Goal: Information Seeking & Learning: Find specific fact

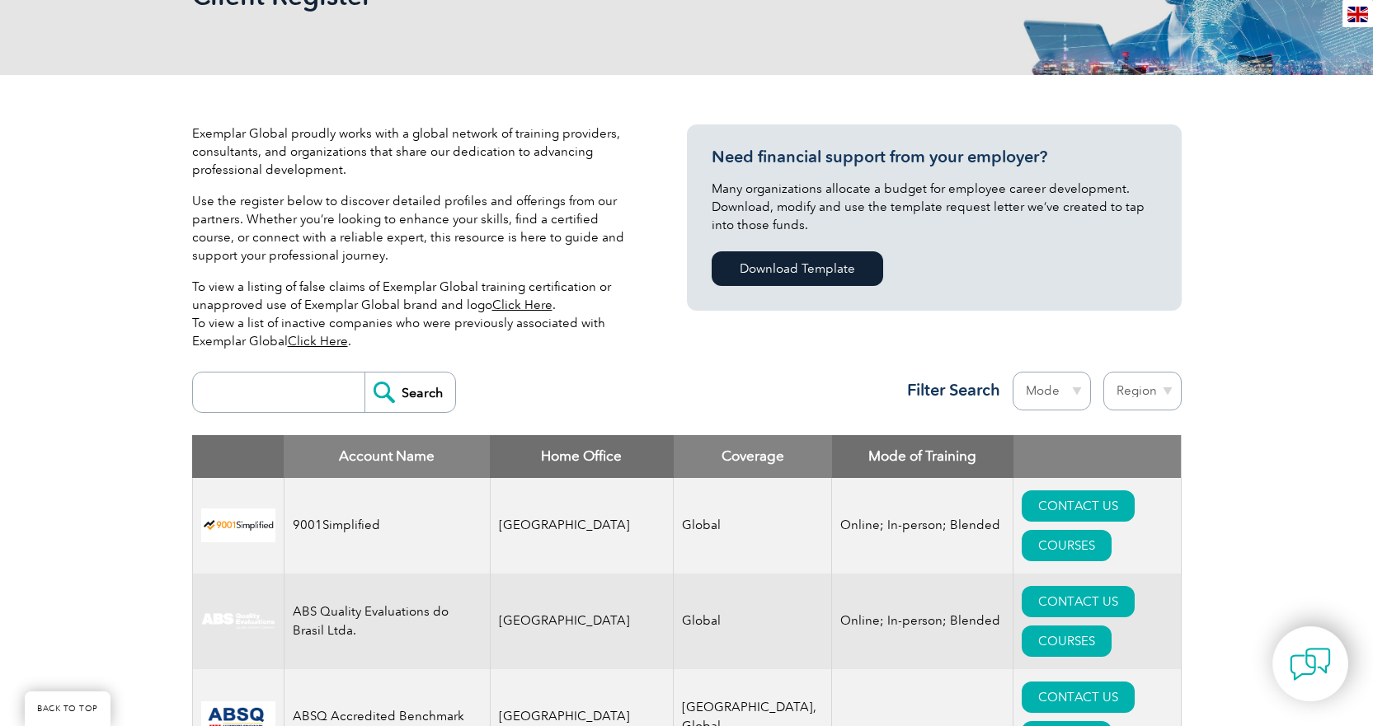
scroll to position [330, 0]
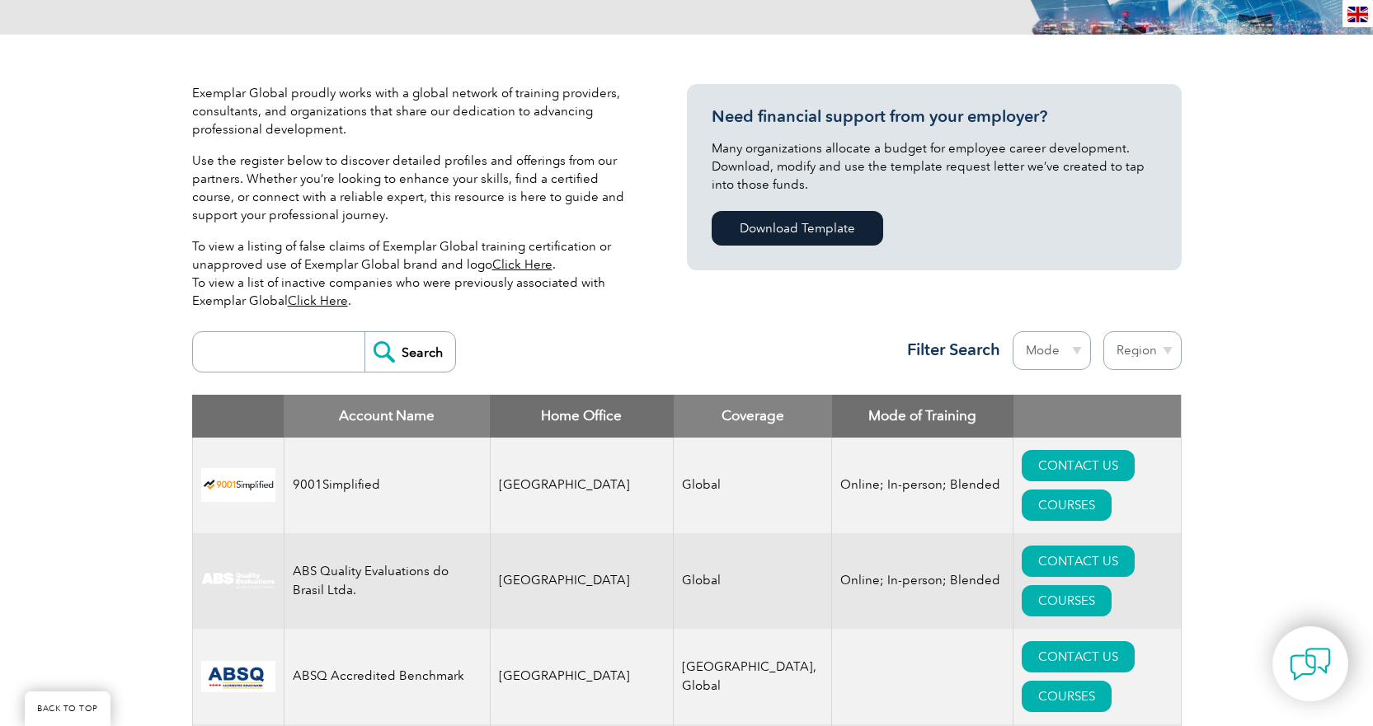
click at [265, 352] on input "search" at bounding box center [282, 352] width 163 height 40
type input "jmd british"
click at [408, 354] on input "Search" at bounding box center [409, 352] width 91 height 40
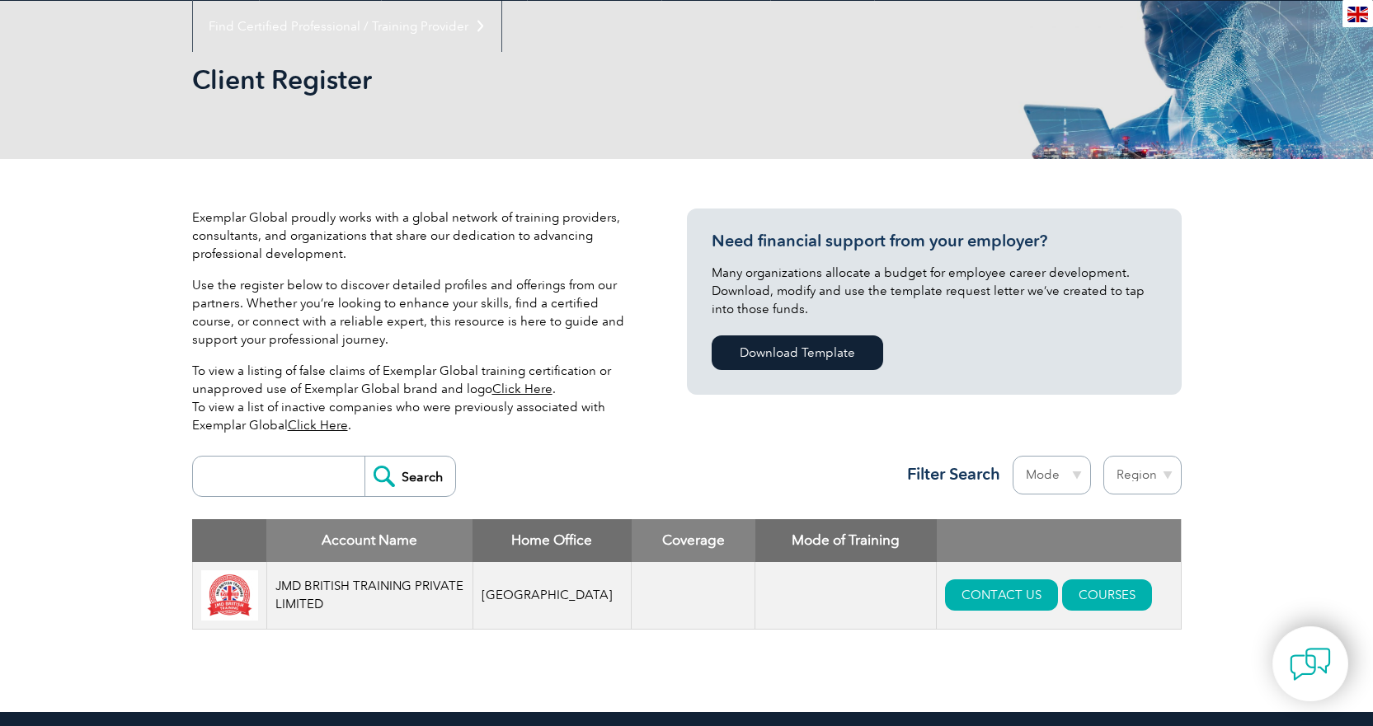
scroll to position [330, 0]
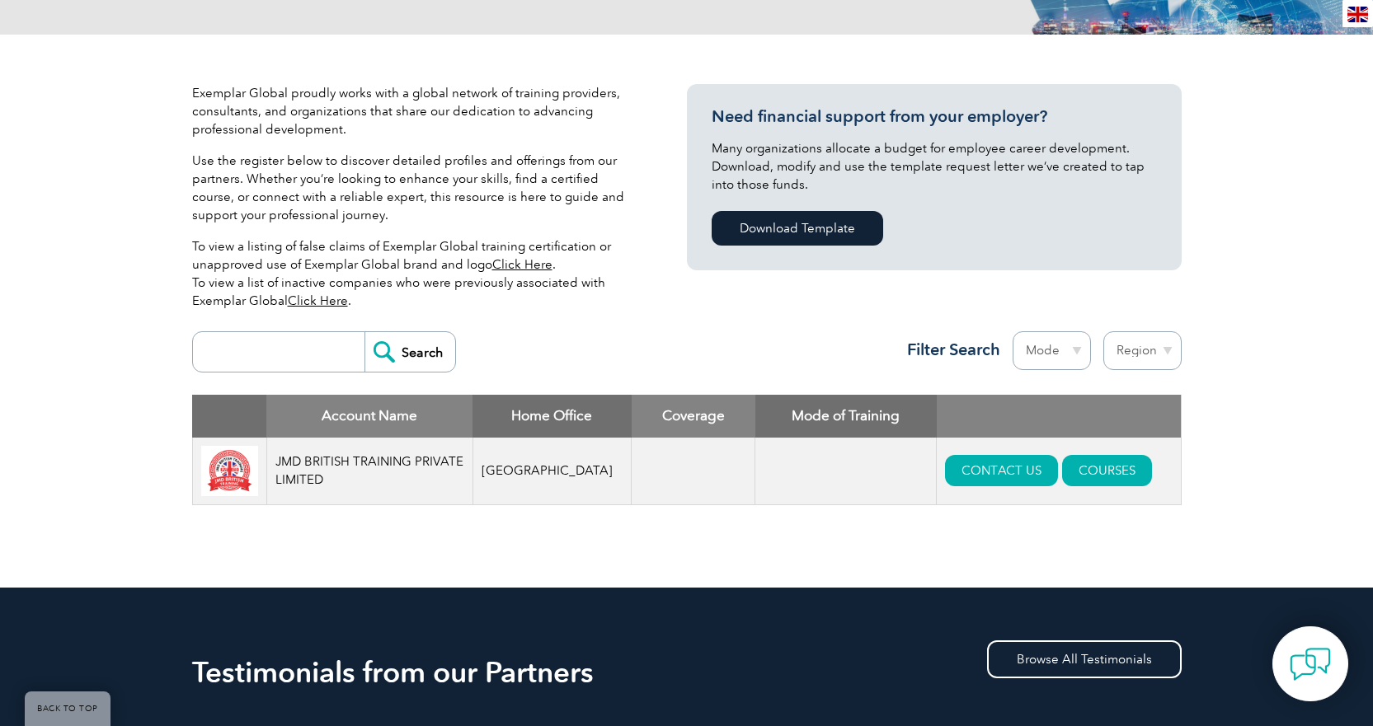
click at [227, 352] on input "search" at bounding box center [282, 352] width 163 height 40
type input "bmg"
click at [417, 360] on input "Search" at bounding box center [409, 352] width 91 height 40
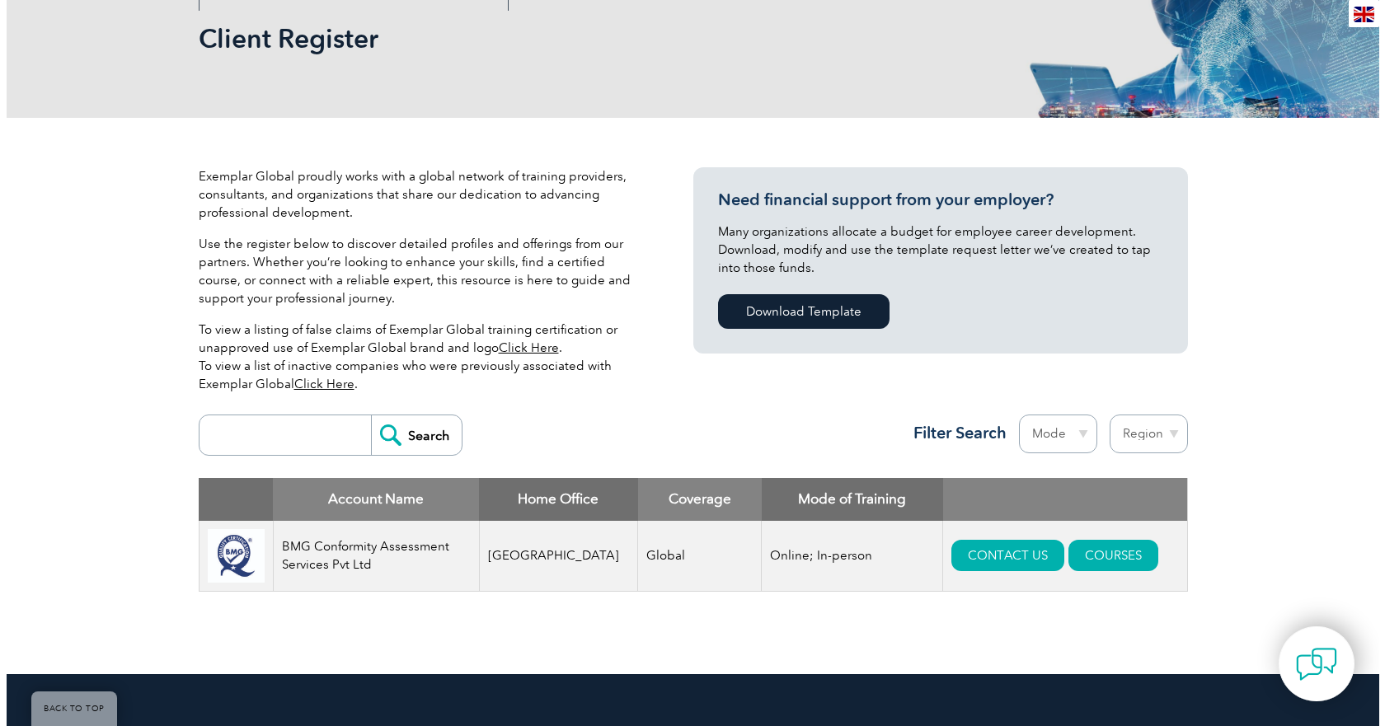
scroll to position [247, 0]
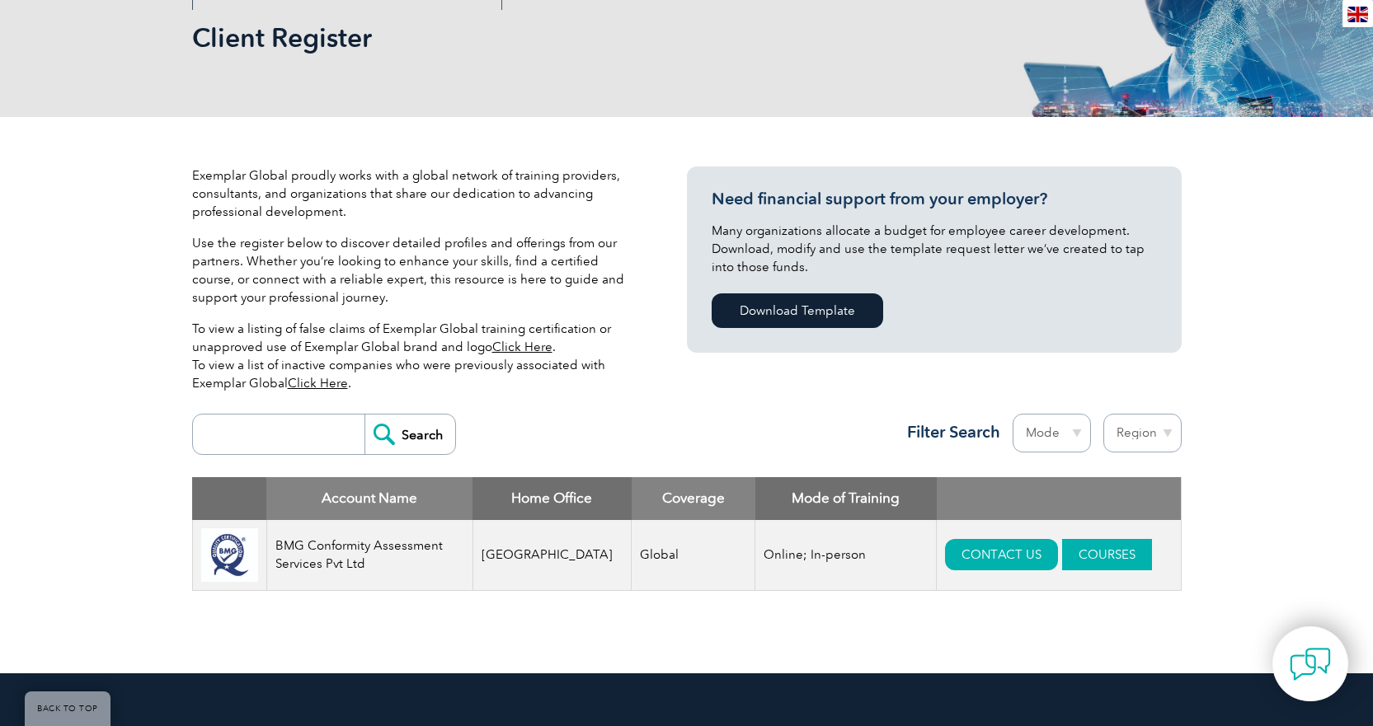
click at [1069, 549] on link "COURSES" at bounding box center [1107, 554] width 90 height 31
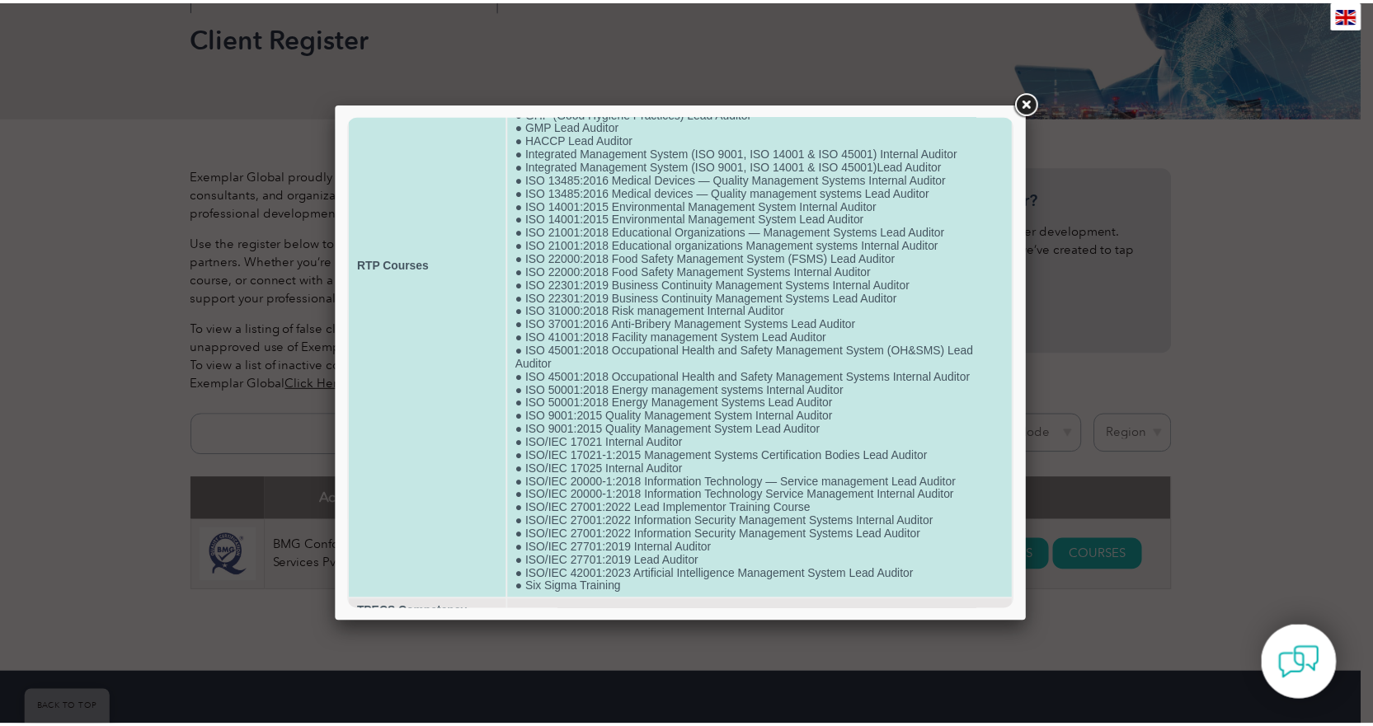
scroll to position [258, 0]
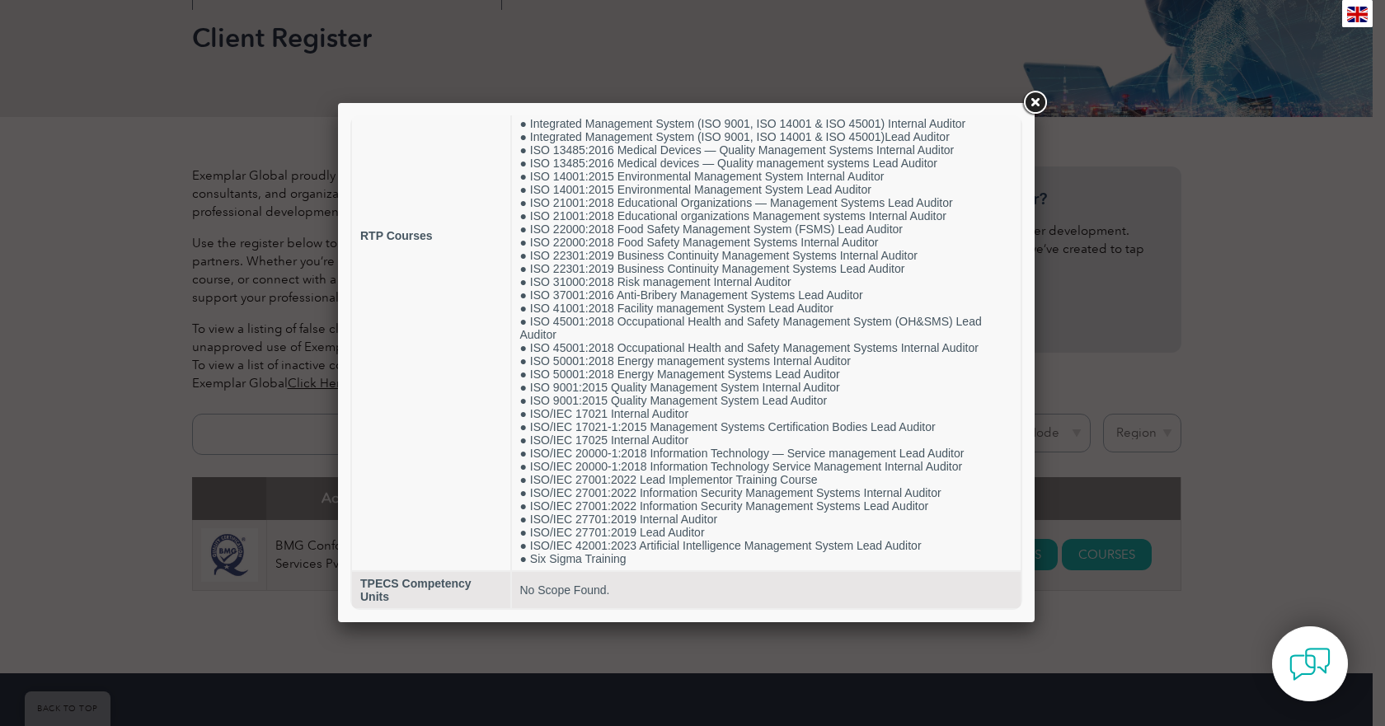
click at [1033, 101] on link at bounding box center [1035, 103] width 30 height 30
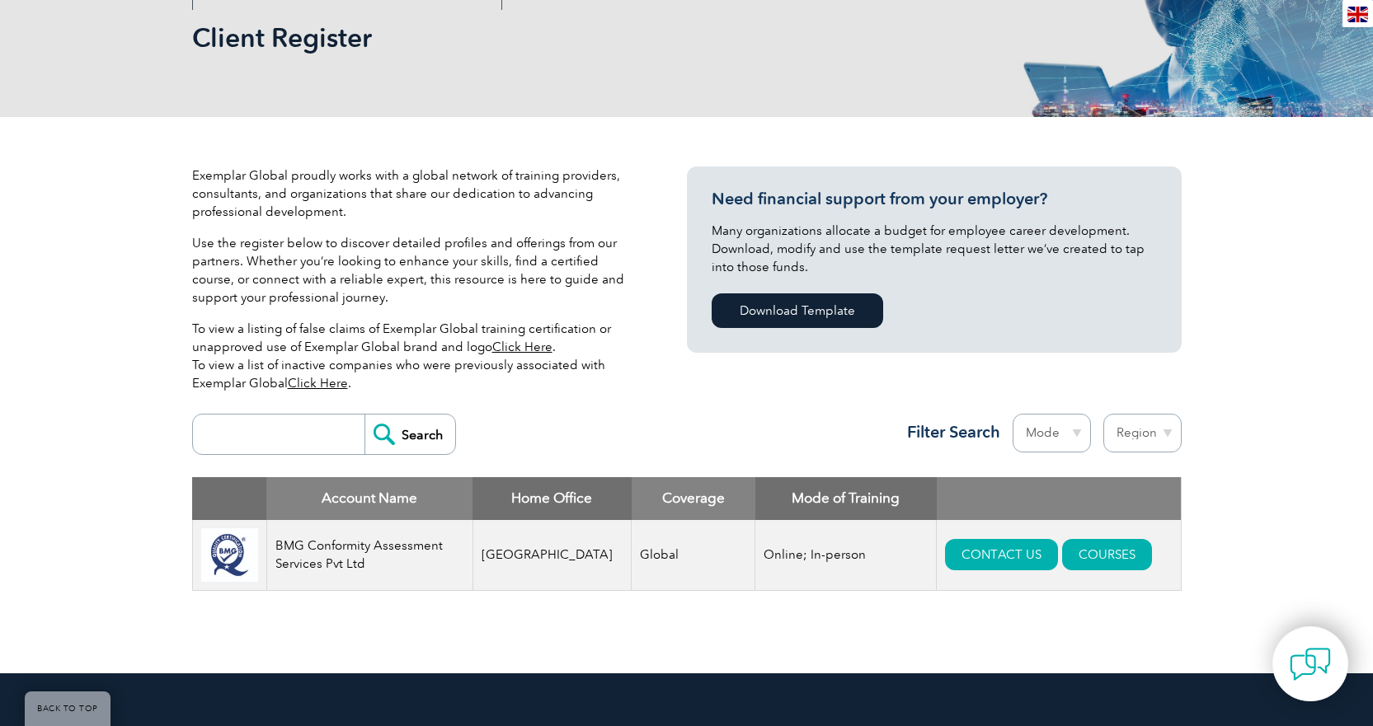
click at [294, 435] on input "search" at bounding box center [282, 435] width 163 height 40
type input "jmd"
click at [394, 430] on input "Search" at bounding box center [409, 435] width 91 height 40
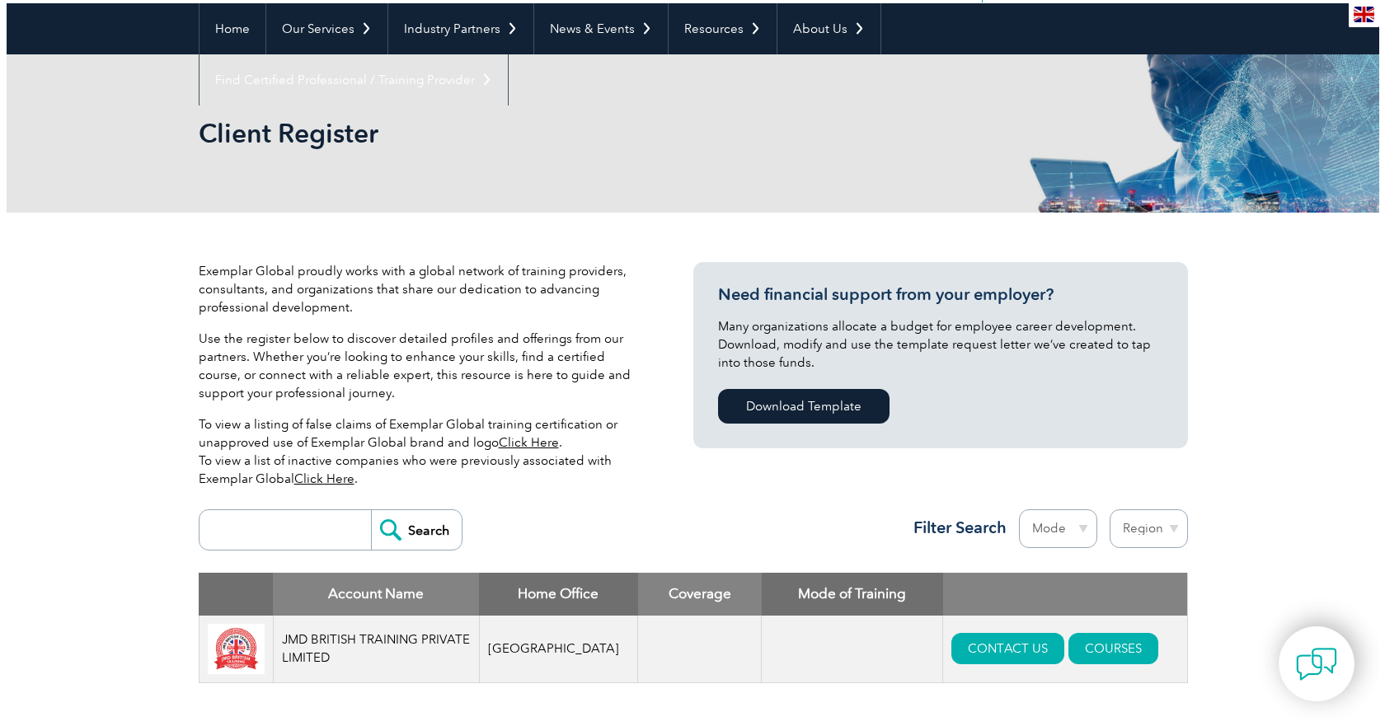
scroll to position [247, 0]
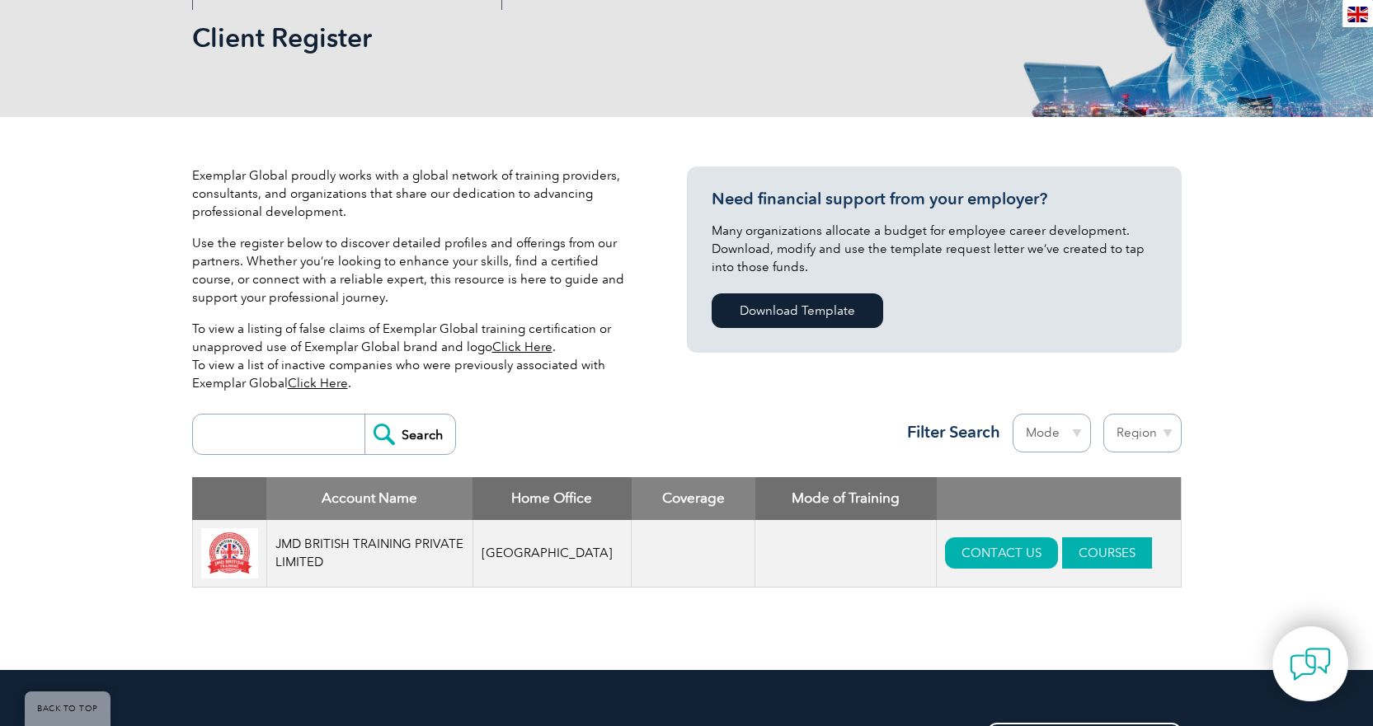
click at [1066, 561] on link "COURSES" at bounding box center [1107, 553] width 90 height 31
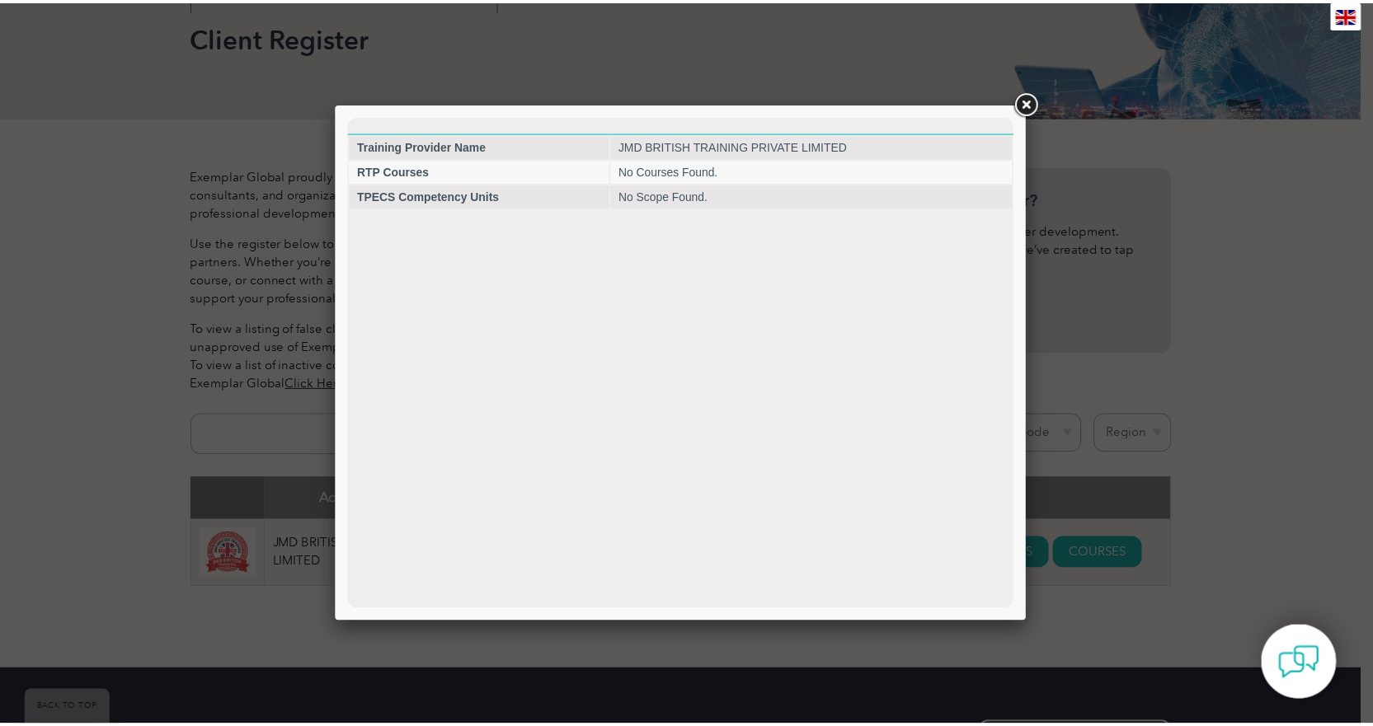
scroll to position [0, 0]
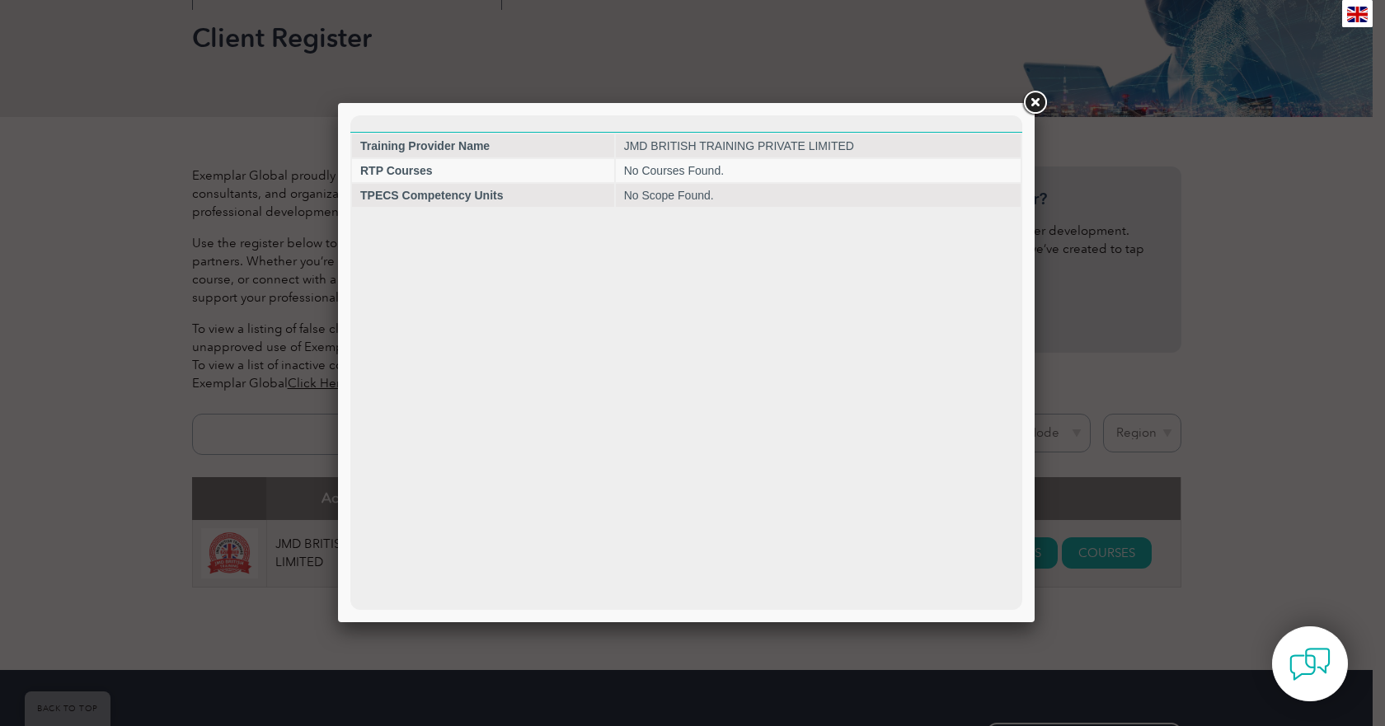
click at [1036, 103] on link at bounding box center [1035, 103] width 30 height 30
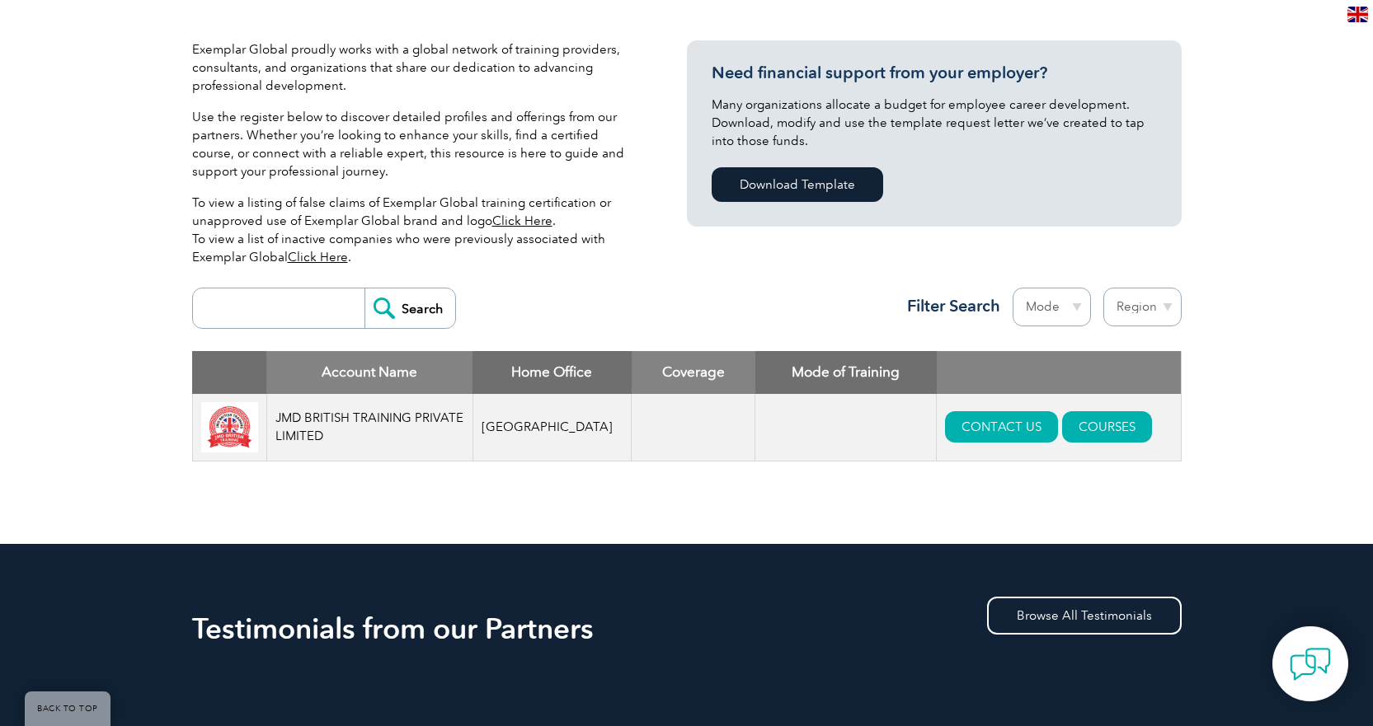
scroll to position [412, 0]
